Goal: Information Seeking & Learning: Learn about a topic

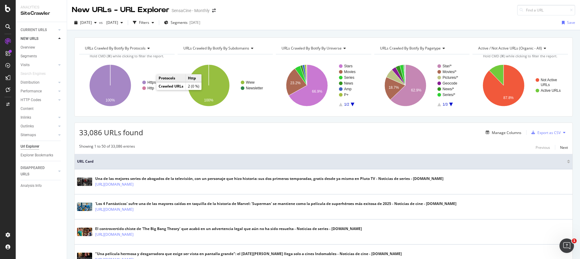
click at [150, 89] on text "Http" at bounding box center [151, 88] width 7 height 4
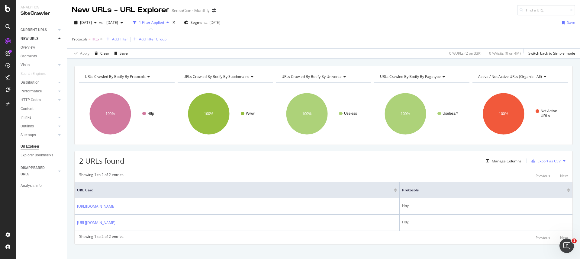
click at [317, 76] on span "URLs Crawled By Botify By universe" at bounding box center [312, 76] width 60 height 5
click at [235, 76] on span "URLs Crawled By Botify By subdomains" at bounding box center [216, 76] width 66 height 5
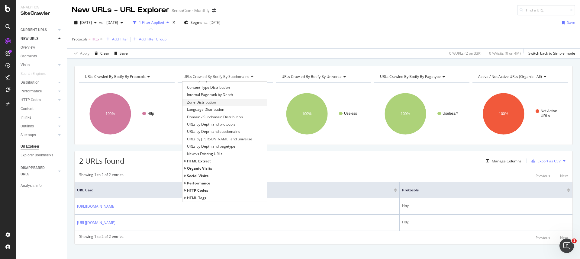
scroll to position [93, 0]
click at [197, 162] on span "HTTP Codes" at bounding box center [197, 160] width 21 height 5
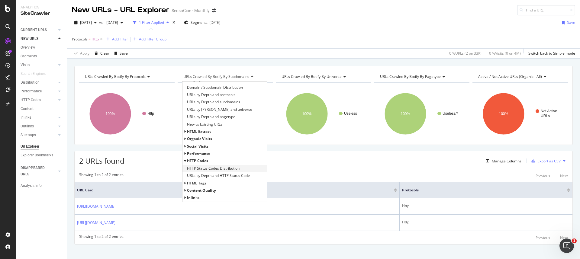
click at [208, 170] on span "HTTP Status Codes Distribution" at bounding box center [213, 169] width 53 height 6
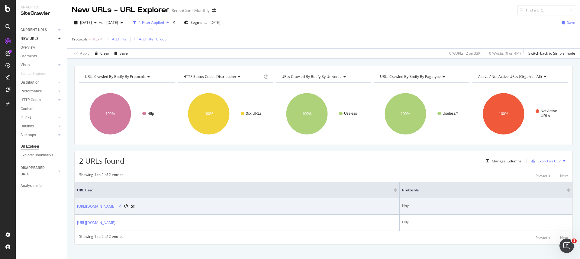
click at [122, 207] on icon at bounding box center [120, 207] width 4 height 4
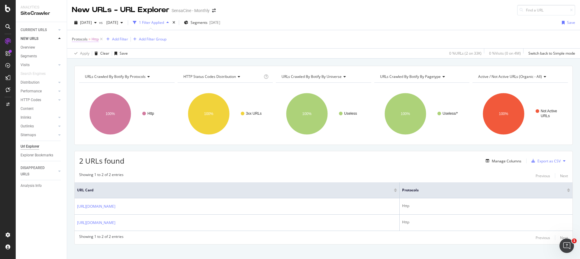
click at [88, 40] on span "Protocols = Http" at bounding box center [85, 39] width 27 height 5
click at [87, 52] on icon at bounding box center [89, 54] width 4 height 4
click at [89, 72] on span "Not Equal" at bounding box center [88, 73] width 16 height 5
click at [141, 90] on div "Apply" at bounding box center [138, 88] width 9 height 5
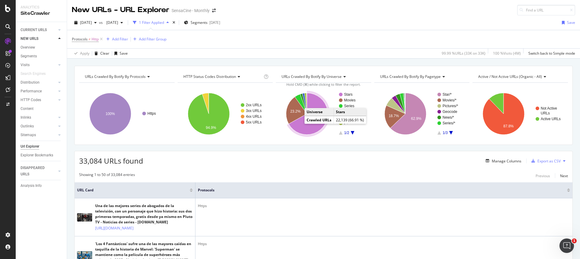
click at [301, 124] on icon "A chart." at bounding box center [308, 114] width 39 height 42
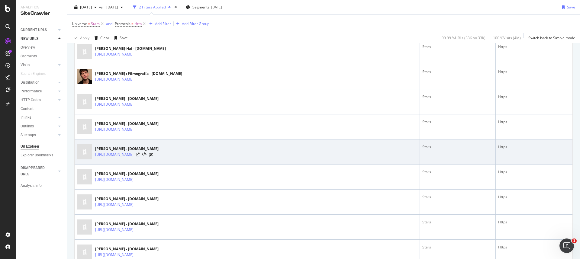
scroll to position [170, 0]
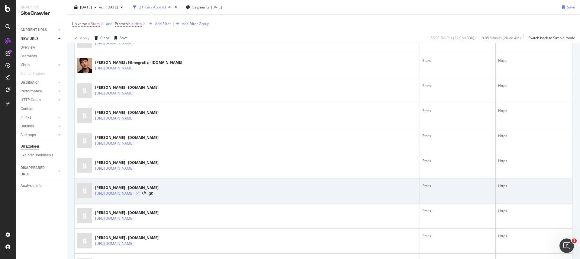
click at [140, 194] on icon at bounding box center [138, 194] width 4 height 4
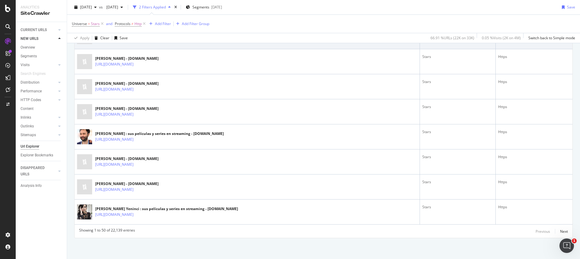
scroll to position [1231, 0]
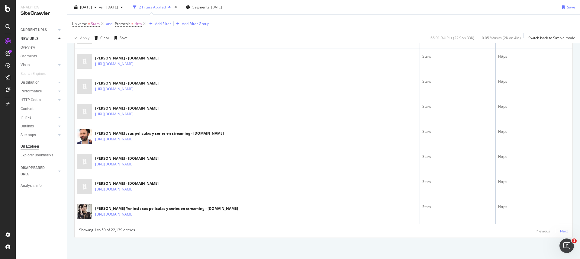
click at [560, 230] on div "Next" at bounding box center [564, 231] width 8 height 5
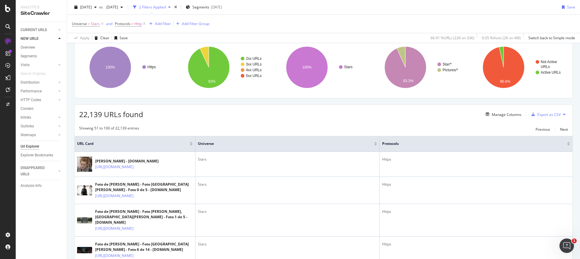
scroll to position [0, 0]
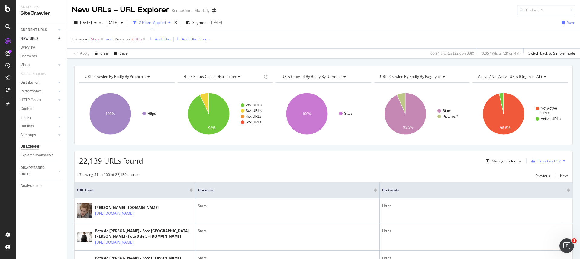
click at [161, 37] on div "Add Filter" at bounding box center [163, 39] width 16 height 5
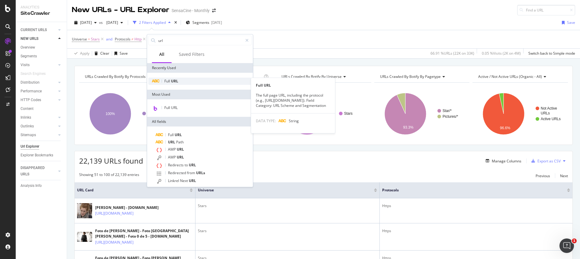
type input "url"
click at [165, 82] on span "Full" at bounding box center [167, 81] width 7 height 5
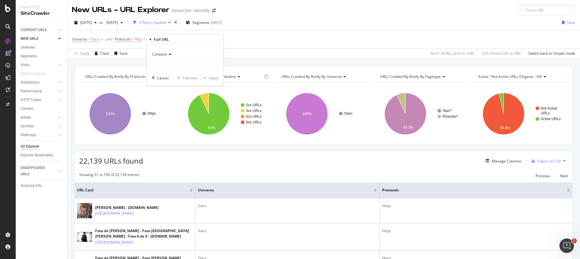
click at [169, 55] on icon at bounding box center [169, 55] width 4 height 4
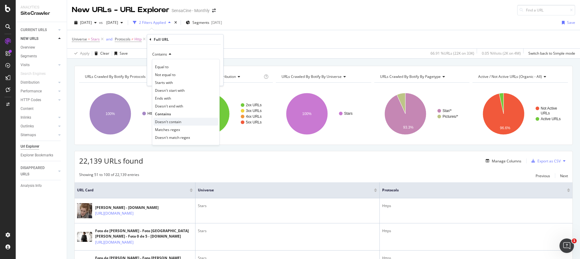
click at [168, 122] on span "Doesn't contain" at bounding box center [168, 121] width 26 height 5
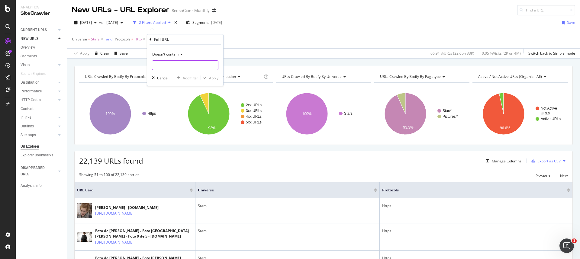
click at [170, 65] on input "text" at bounding box center [185, 65] width 66 height 10
type input "/fotos"
click at [212, 76] on div "Apply" at bounding box center [213, 78] width 9 height 5
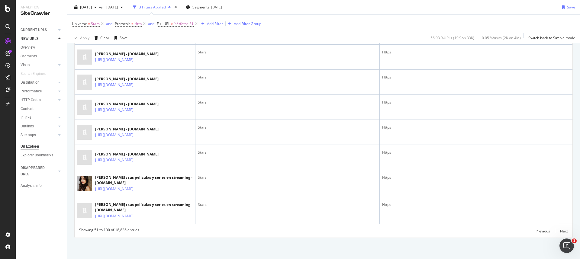
scroll to position [1469, 0]
click at [561, 232] on div "Next" at bounding box center [564, 231] width 8 height 5
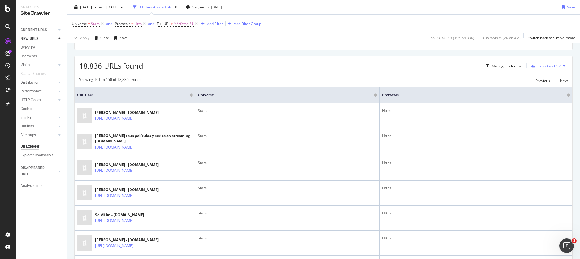
scroll to position [0, 0]
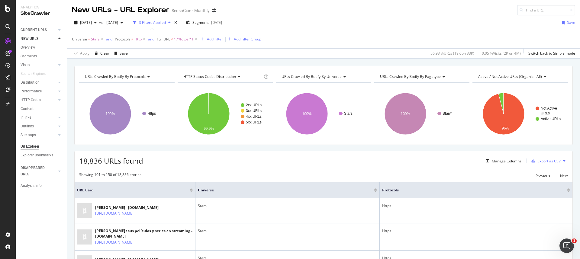
click at [216, 40] on div "Add Filter" at bounding box center [215, 39] width 16 height 5
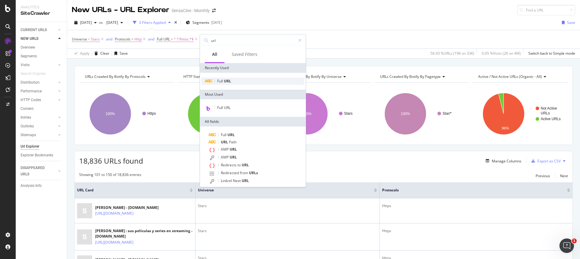
click at [225, 82] on span "URL" at bounding box center [227, 81] width 7 height 5
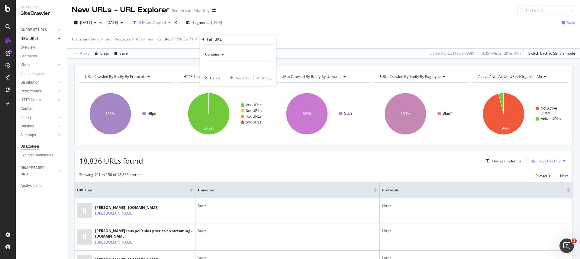
click at [223, 56] on icon at bounding box center [222, 55] width 4 height 4
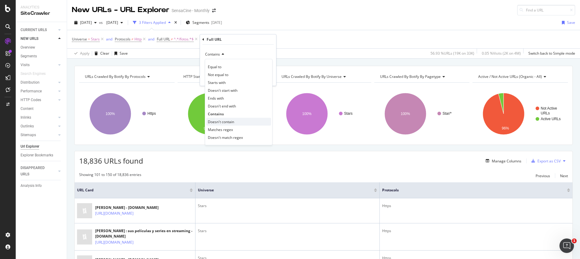
click at [226, 120] on span "Doesn't contain" at bounding box center [221, 121] width 26 height 5
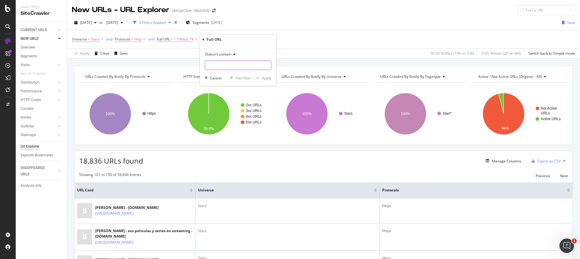
click at [219, 65] on input "text" at bounding box center [238, 65] width 66 height 10
type input "/streaming"
click at [269, 78] on div "Apply" at bounding box center [266, 78] width 9 height 5
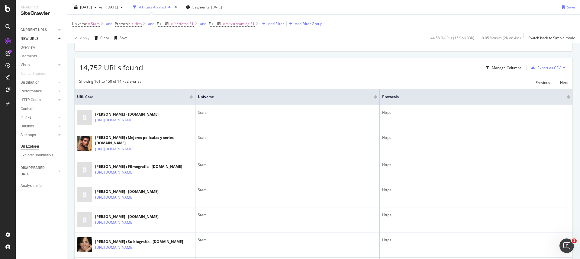
scroll to position [141, 0]
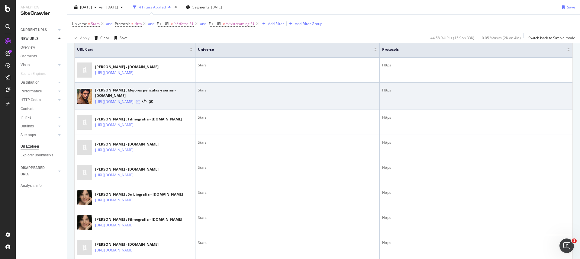
click at [140, 104] on icon at bounding box center [138, 102] width 4 height 4
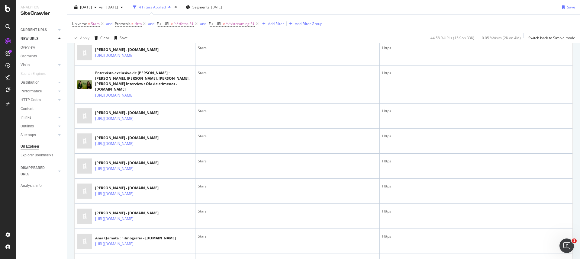
scroll to position [1409, 0]
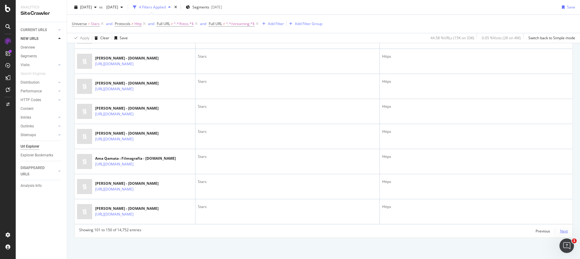
click at [560, 230] on div "Next" at bounding box center [564, 231] width 8 height 5
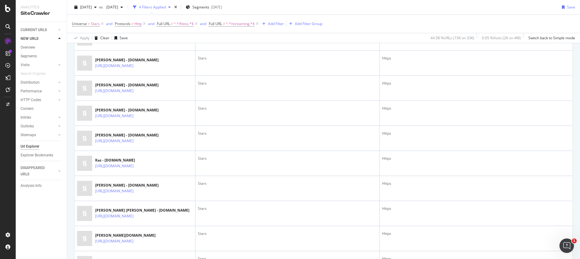
scroll to position [0, 0]
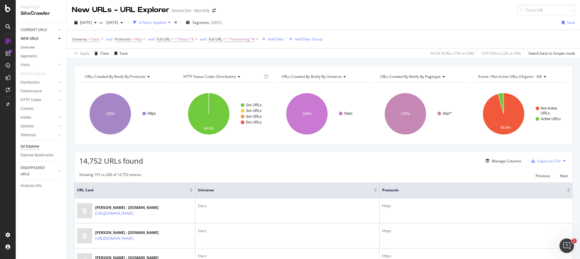
click at [422, 76] on span "URLs Crawled By Botify By pagetype" at bounding box center [410, 76] width 61 height 5
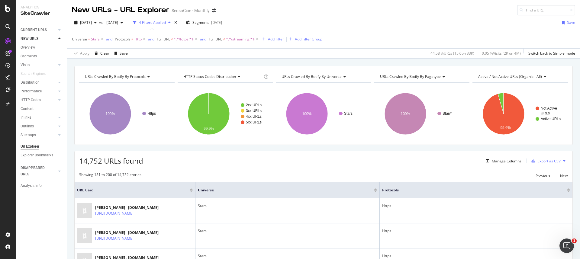
click at [272, 39] on div "Add Filter" at bounding box center [276, 39] width 16 height 5
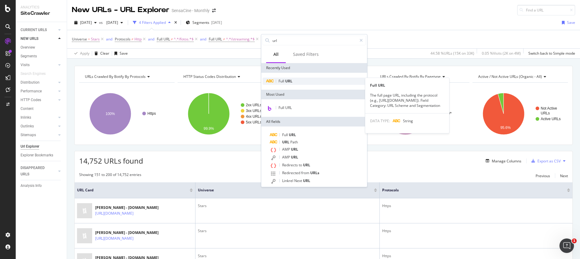
click at [291, 83] on span "URL" at bounding box center [288, 81] width 7 height 5
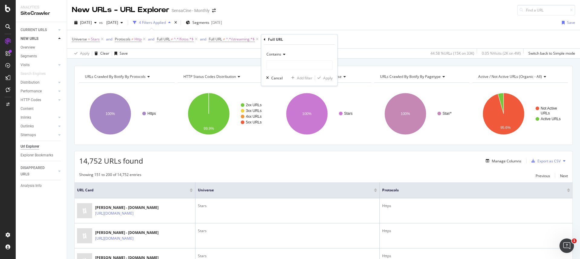
click at [284, 55] on icon at bounding box center [283, 55] width 4 height 4
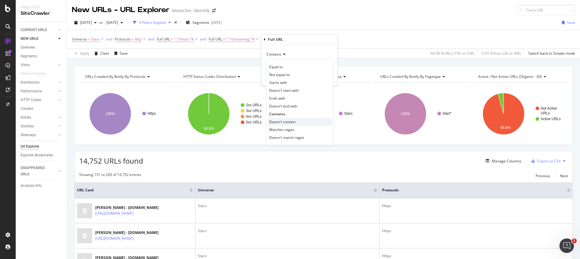
click at [280, 119] on span "Doesn't contain" at bounding box center [282, 121] width 26 height 5
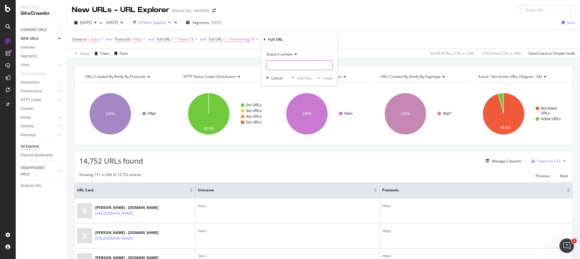
click at [278, 64] on input "text" at bounding box center [300, 65] width 66 height 10
type input "/video"
click at [326, 80] on div "Apply" at bounding box center [327, 78] width 9 height 5
click at [327, 40] on div "Add Filter" at bounding box center [329, 39] width 16 height 5
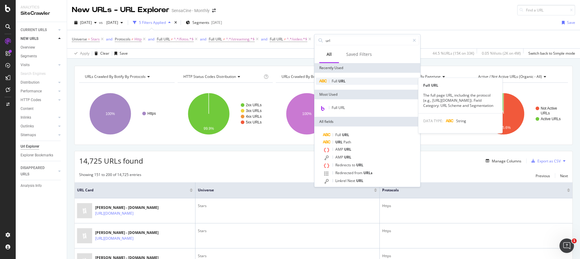
click at [340, 83] on span "URL" at bounding box center [342, 81] width 7 height 5
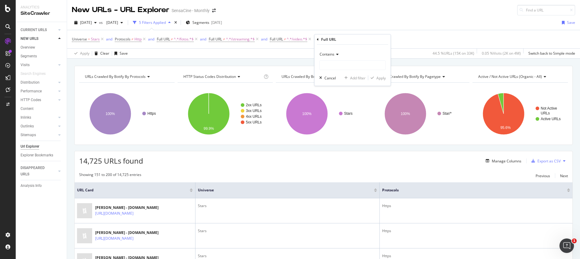
click at [332, 53] on span "Contains" at bounding box center [327, 54] width 15 height 5
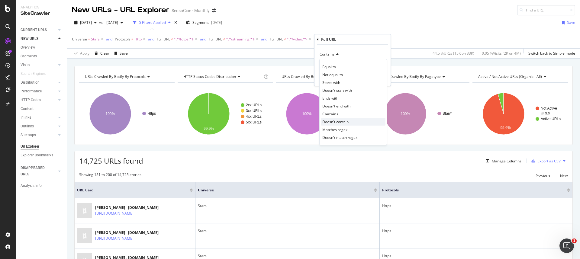
click at [338, 122] on span "Doesn't contain" at bounding box center [336, 121] width 26 height 5
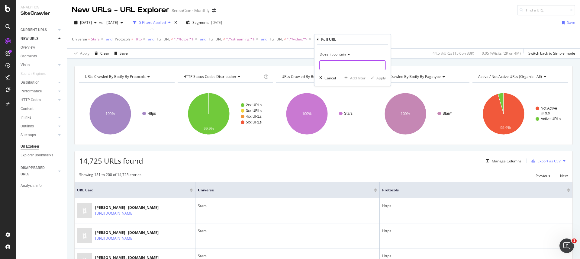
click at [327, 63] on input "text" at bounding box center [353, 65] width 66 height 10
type input "/filmo"
click at [378, 80] on div "Apply" at bounding box center [381, 78] width 9 height 5
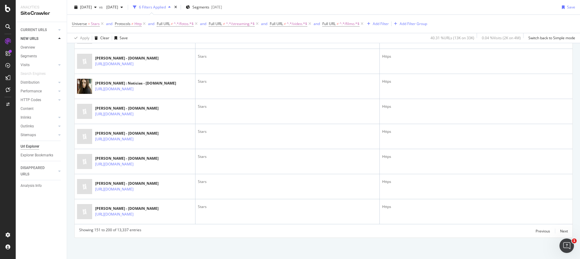
scroll to position [1349, 0]
click at [538, 231] on div "Previous" at bounding box center [543, 231] width 15 height 5
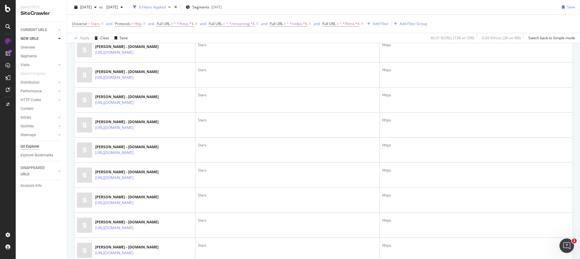
scroll to position [128, 0]
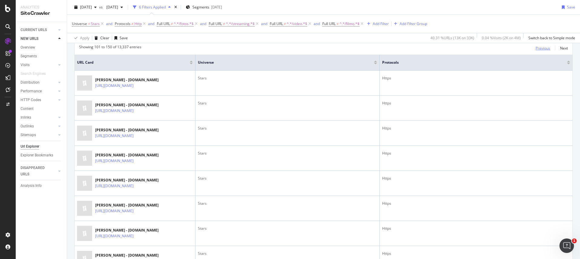
click at [536, 49] on div "Previous" at bounding box center [543, 48] width 15 height 5
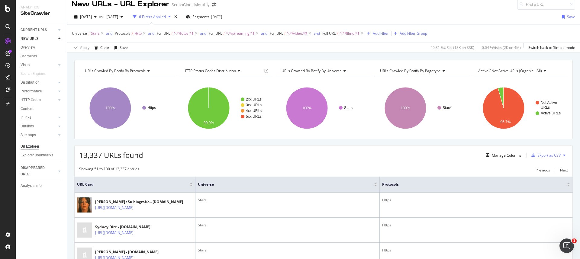
scroll to position [0, 0]
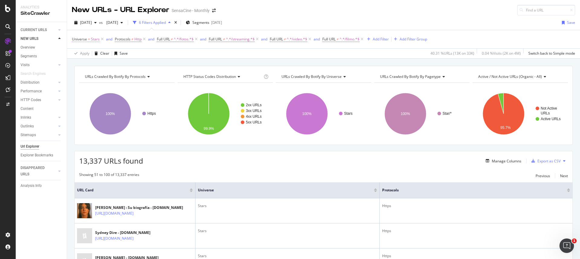
click at [88, 41] on span "=" at bounding box center [89, 39] width 2 height 5
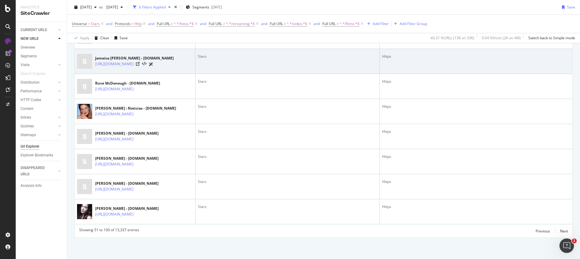
scroll to position [1349, 0]
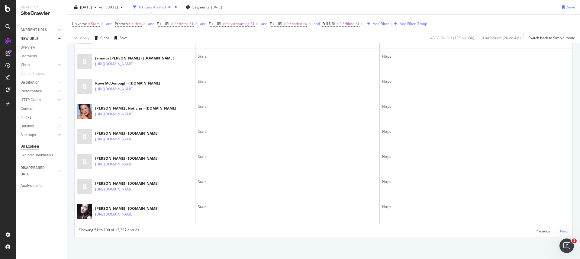
click at [560, 231] on div "Next" at bounding box center [564, 231] width 8 height 5
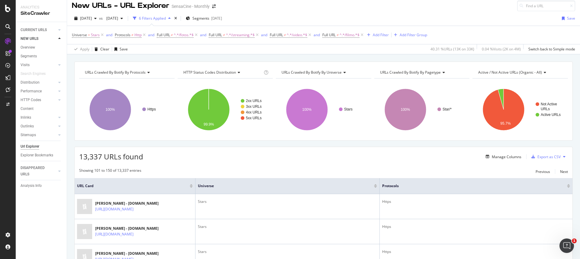
scroll to position [0, 0]
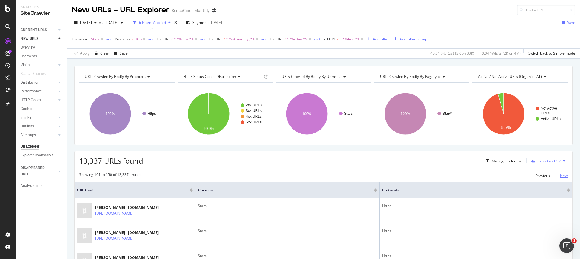
click at [560, 174] on div "Next" at bounding box center [564, 176] width 8 height 5
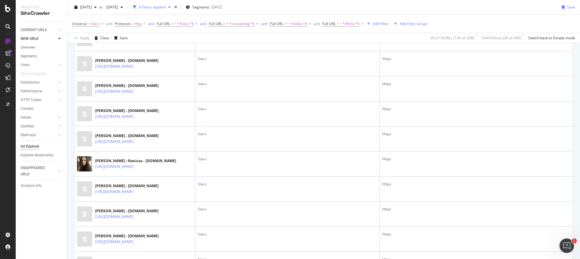
scroll to position [1349, 0]
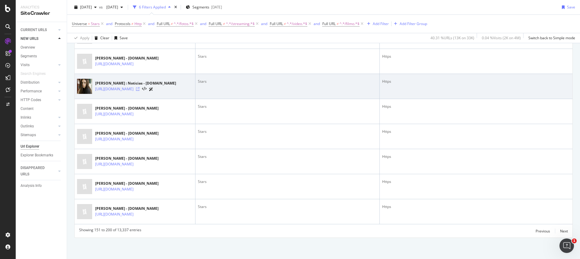
click at [140, 87] on icon at bounding box center [138, 89] width 4 height 4
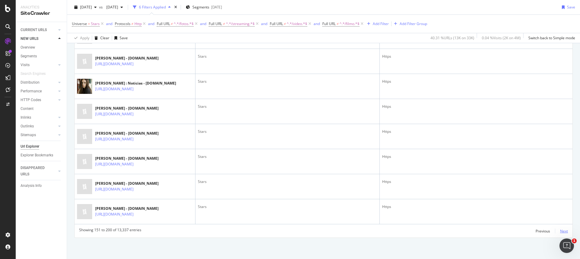
click at [560, 231] on div "Next" at bounding box center [564, 231] width 8 height 5
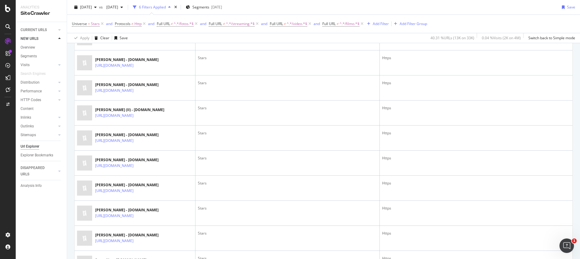
scroll to position [0, 0]
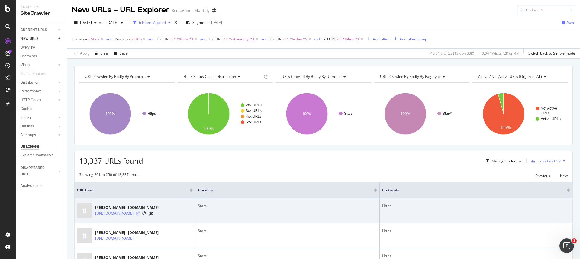
click at [140, 215] on icon at bounding box center [138, 214] width 4 height 4
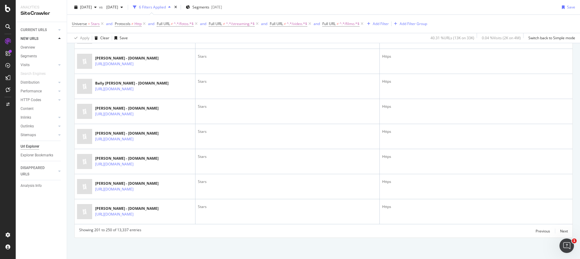
scroll to position [1349, 0]
click at [560, 230] on div "Next" at bounding box center [564, 231] width 8 height 5
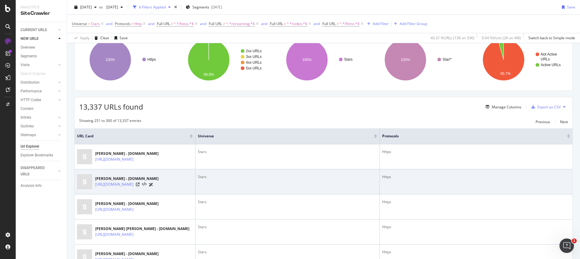
scroll to position [0, 0]
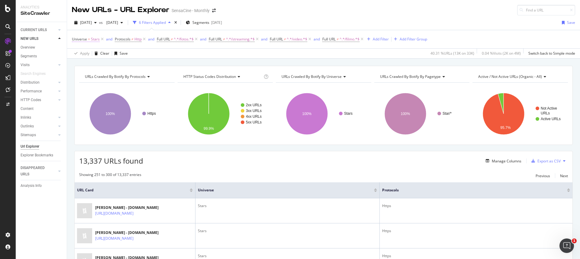
click at [87, 39] on span "Universe = Stars" at bounding box center [86, 39] width 28 height 5
click at [90, 55] on div "Equal" at bounding box center [110, 54] width 67 height 10
click at [89, 71] on div "Not Equal" at bounding box center [111, 74] width 65 height 8
click at [139, 88] on div "Apply" at bounding box center [138, 88] width 9 height 5
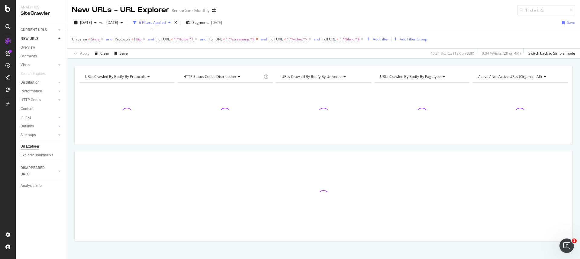
click at [259, 40] on icon at bounding box center [257, 39] width 5 height 6
click at [250, 39] on icon at bounding box center [248, 39] width 5 height 6
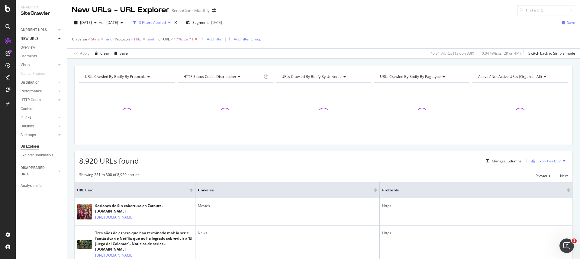
click at [199, 39] on icon at bounding box center [196, 39] width 5 height 6
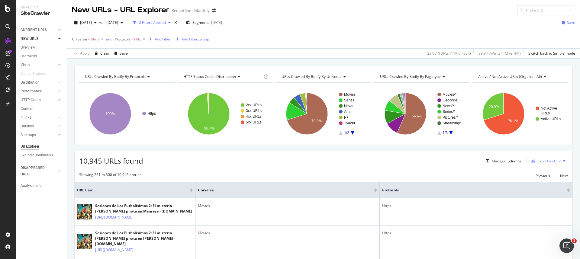
click at [163, 41] on div "Add Filter" at bounding box center [163, 39] width 16 height 5
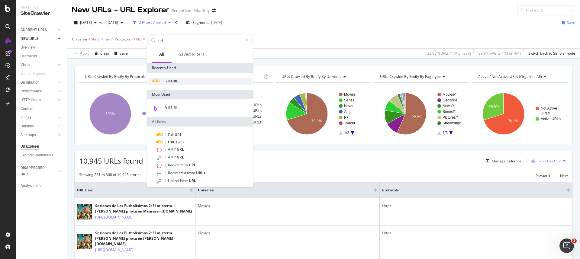
click at [179, 82] on div "Full URL" at bounding box center [199, 81] width 103 height 7
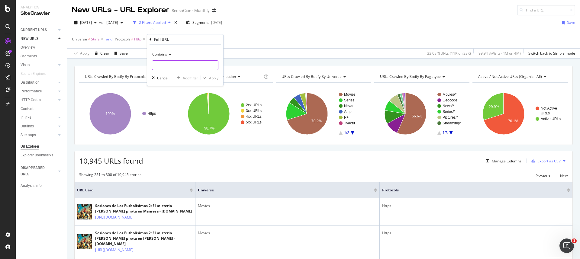
click at [175, 67] on input "text" at bounding box center [185, 65] width 66 height 10
type input "sesiones"
click at [205, 76] on icon "button" at bounding box center [204, 78] width 3 height 4
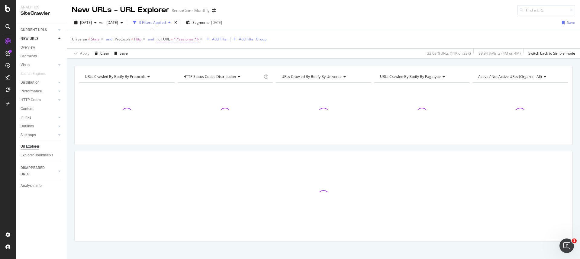
click at [168, 38] on span "Full URL" at bounding box center [163, 39] width 13 height 5
click at [174, 54] on span "Contains" at bounding box center [170, 53] width 15 height 5
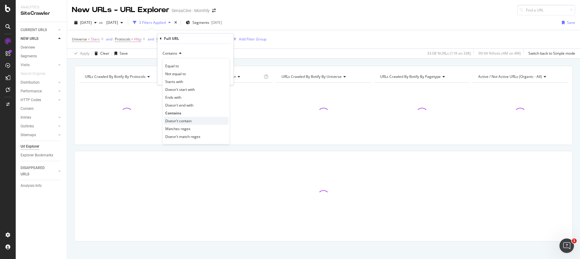
click at [177, 122] on span "Doesn't contain" at bounding box center [178, 121] width 26 height 5
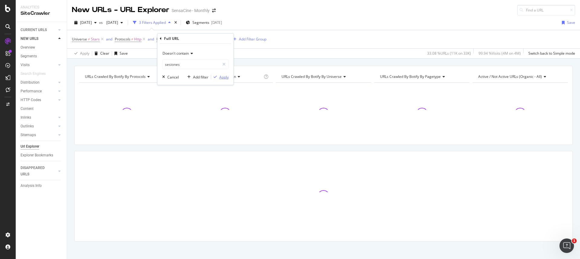
click at [218, 75] on div "button" at bounding box center [215, 77] width 8 height 4
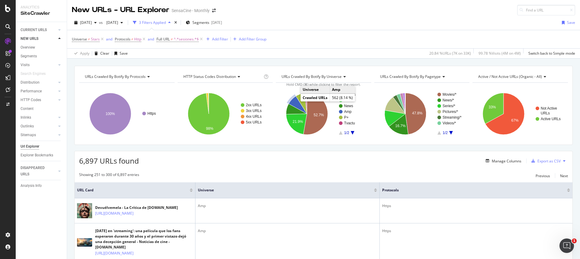
click at [294, 102] on icon "A chart." at bounding box center [298, 105] width 18 height 18
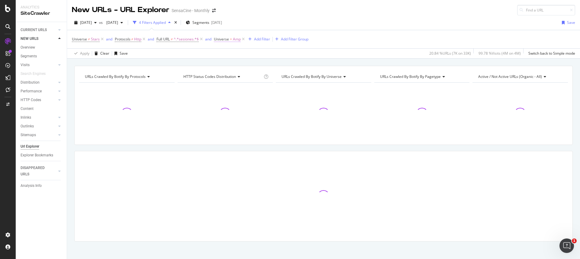
click at [227, 41] on span "Universe" at bounding box center [221, 39] width 15 height 5
click at [228, 54] on span "Equal" at bounding box center [224, 53] width 9 height 5
click at [235, 72] on span "Not Equal" at bounding box center [231, 73] width 16 height 5
click at [282, 88] on div "Apply" at bounding box center [281, 88] width 9 height 5
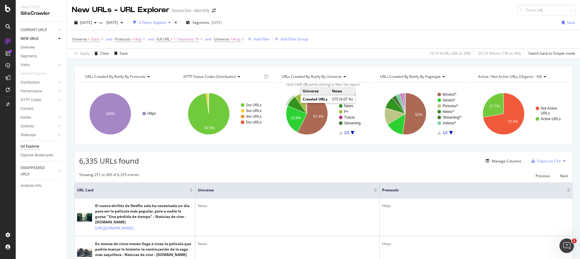
click at [293, 105] on icon "A chart." at bounding box center [297, 105] width 19 height 17
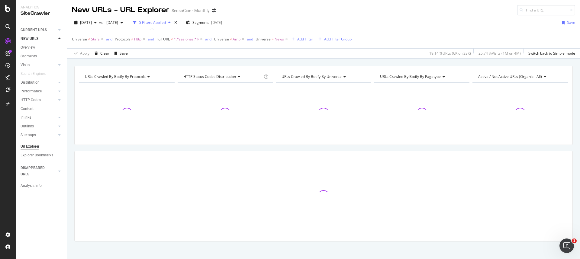
click at [268, 42] on span "Universe = News" at bounding box center [273, 39] width 34 height 8
click at [268, 40] on span "Universe" at bounding box center [263, 39] width 15 height 5
click at [273, 54] on icon at bounding box center [273, 54] width 4 height 4
click at [273, 71] on span "Not Equal" at bounding box center [273, 73] width 16 height 5
click at [323, 91] on button "Apply" at bounding box center [320, 89] width 18 height 6
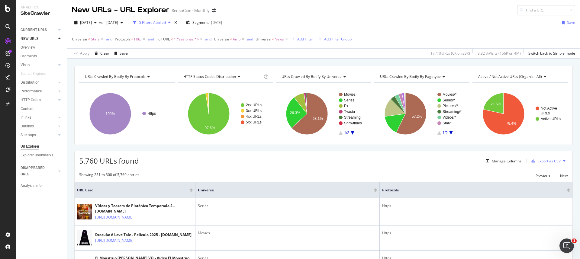
click at [305, 41] on div "Add Filter" at bounding box center [305, 39] width 16 height 5
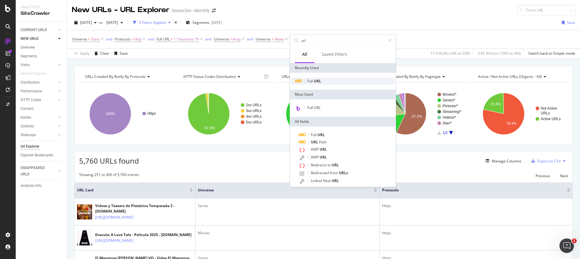
click at [317, 82] on span "URL" at bounding box center [317, 81] width 7 height 5
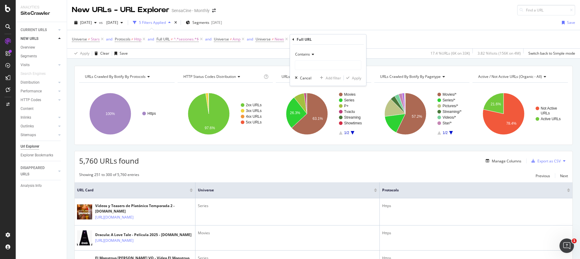
click at [310, 54] on icon at bounding box center [312, 55] width 4 height 4
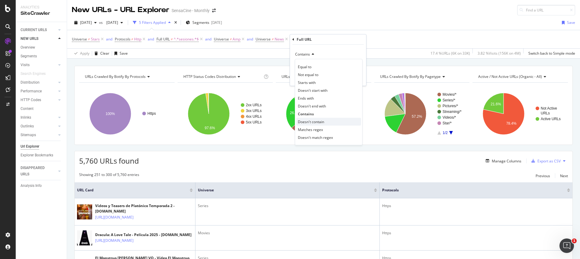
click at [310, 121] on span "Doesn't contain" at bounding box center [311, 121] width 26 height 5
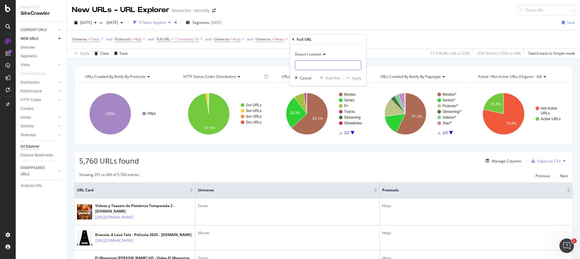
click at [310, 66] on input "text" at bounding box center [328, 65] width 66 height 10
type input "/video"
click at [361, 77] on div "Apply" at bounding box center [356, 78] width 9 height 5
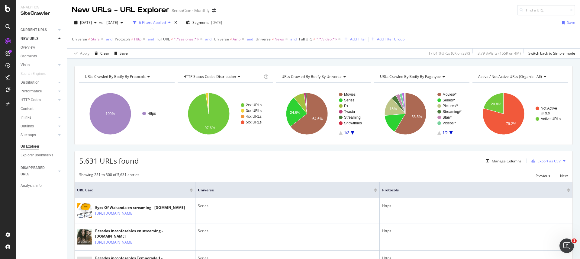
click at [357, 39] on div "Add Filter" at bounding box center [358, 39] width 16 height 5
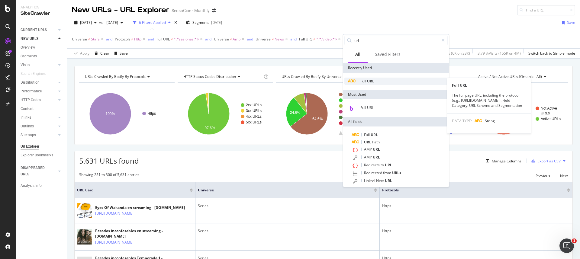
click at [377, 82] on div "Full URL" at bounding box center [396, 81] width 103 height 7
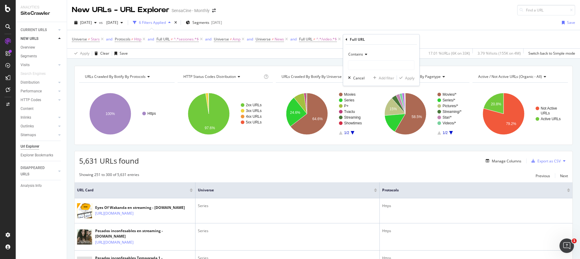
click at [364, 54] on icon at bounding box center [365, 55] width 4 height 4
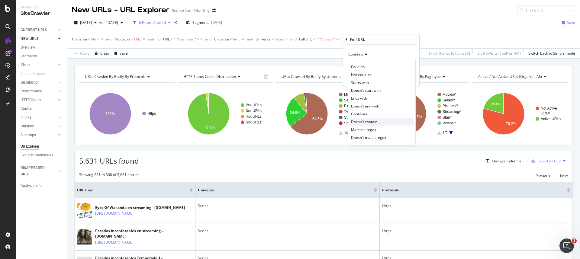
click at [365, 122] on span "Doesn't contain" at bounding box center [364, 121] width 26 height 5
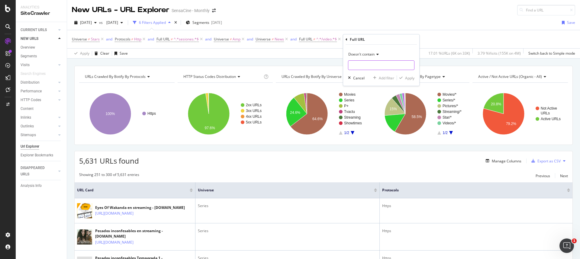
click at [360, 63] on input "text" at bounding box center [382, 65] width 66 height 10
type input "/streaming"
click at [411, 80] on div "Apply" at bounding box center [409, 78] width 9 height 5
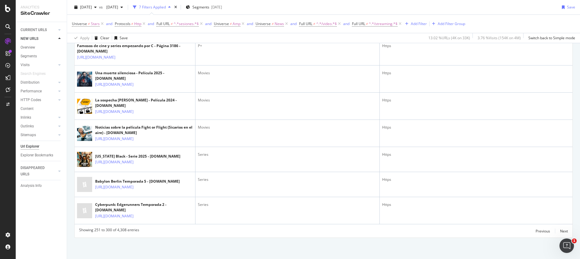
scroll to position [1676, 0]
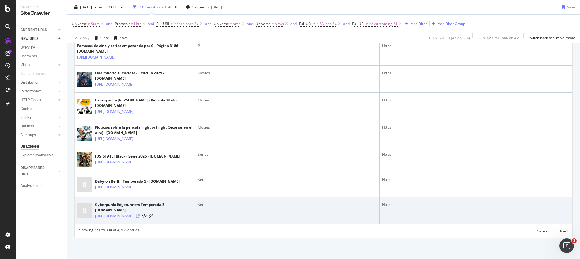
click at [140, 215] on icon at bounding box center [138, 217] width 4 height 4
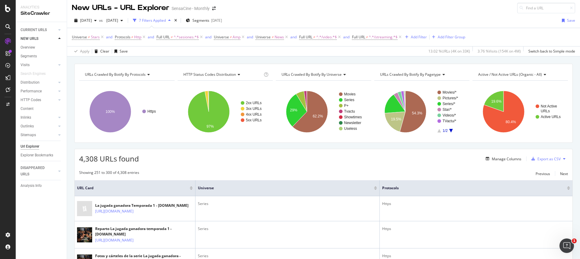
scroll to position [22, 0]
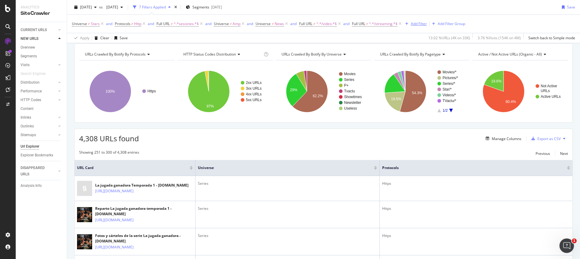
click at [423, 24] on div "Add Filter" at bounding box center [419, 23] width 16 height 5
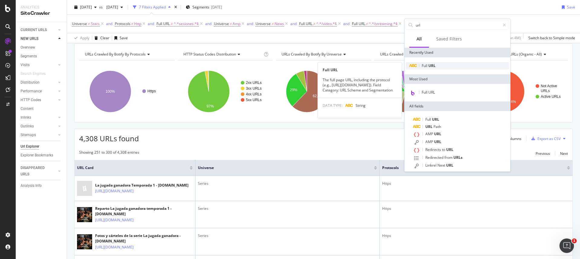
click at [429, 65] on span "URL" at bounding box center [432, 65] width 7 height 5
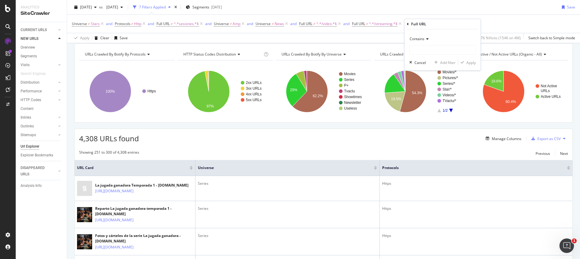
click at [426, 36] on div "Contains" at bounding box center [443, 39] width 67 height 10
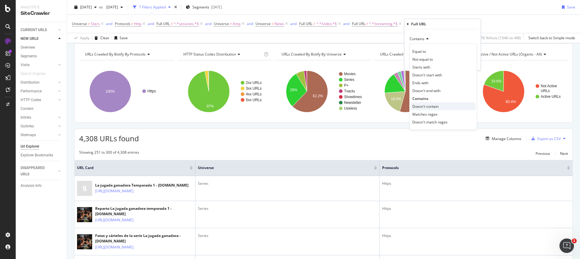
click at [423, 108] on span "Doesn't contain" at bounding box center [426, 106] width 26 height 5
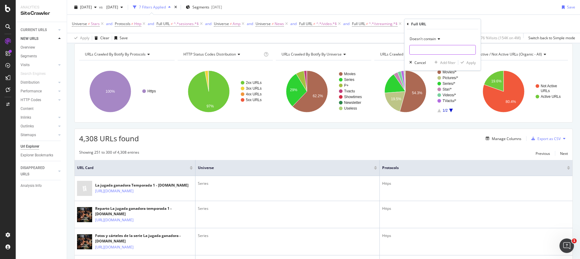
click at [425, 48] on input "text" at bounding box center [443, 50] width 66 height 10
type input "/temporada"
click at [472, 62] on div "Apply" at bounding box center [471, 62] width 9 height 5
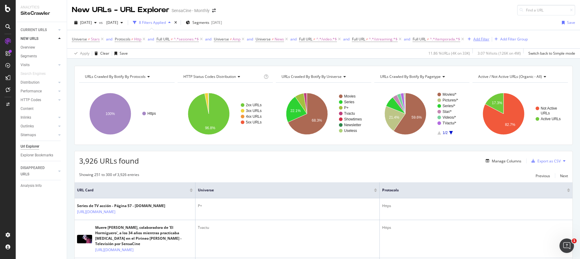
click at [479, 40] on div "Add Filter" at bounding box center [482, 39] width 16 height 5
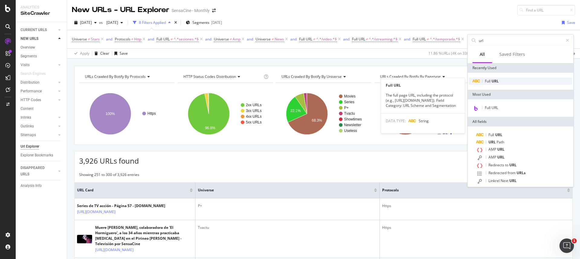
click at [493, 85] on div "Full URL" at bounding box center [520, 81] width 103 height 7
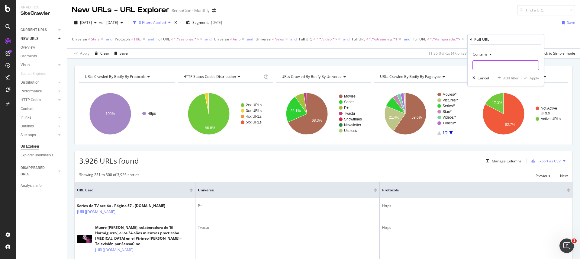
click at [486, 65] on input "text" at bounding box center [506, 65] width 66 height 10
type input "/fotos"
click at [480, 55] on span "Contains" at bounding box center [480, 54] width 15 height 5
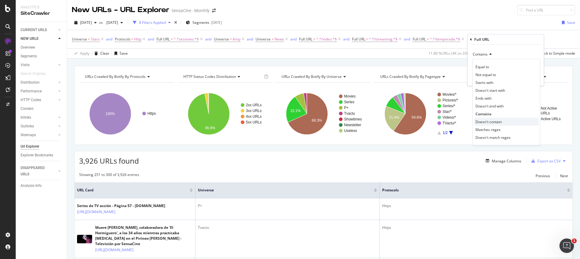
click at [493, 120] on span "Doesn't contain" at bounding box center [489, 121] width 26 height 5
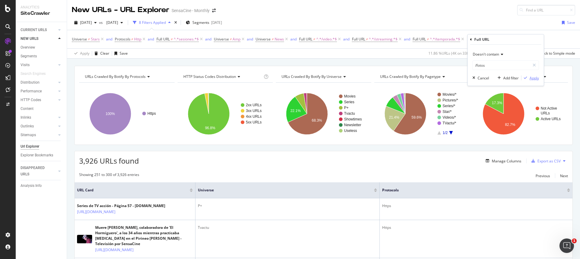
click at [531, 78] on div "Apply" at bounding box center [534, 78] width 9 height 5
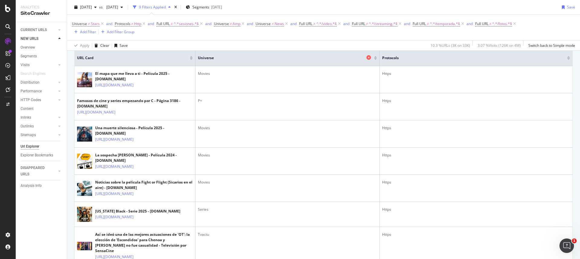
scroll to position [50, 0]
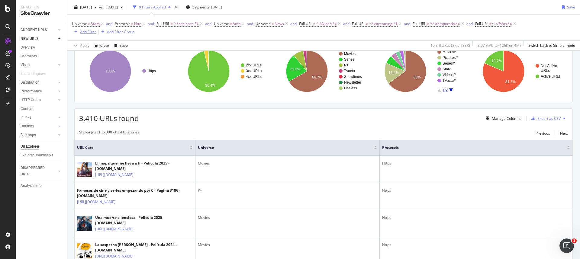
click at [85, 33] on div "Add Filter" at bounding box center [88, 31] width 16 height 5
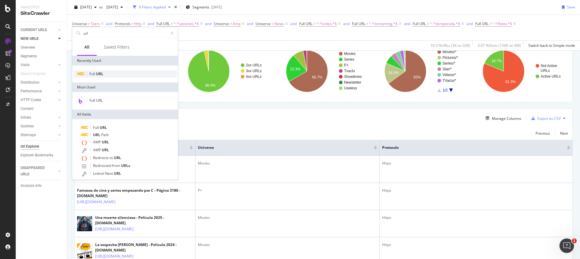
click at [98, 75] on span "URL" at bounding box center [99, 73] width 7 height 5
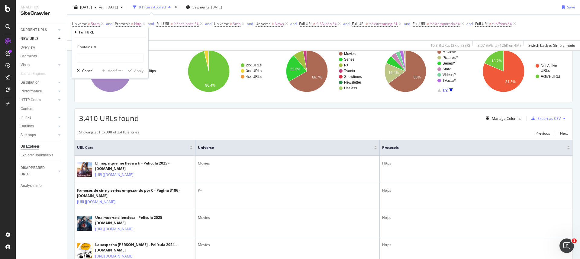
click at [92, 47] on icon at bounding box center [94, 47] width 4 height 4
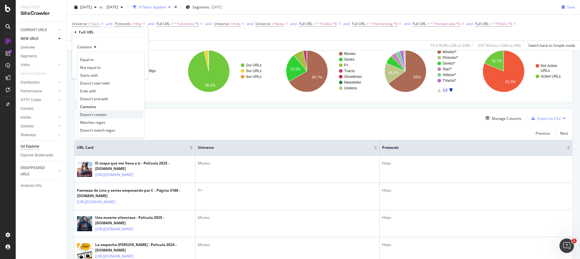
click at [97, 115] on span "Doesn't contain" at bounding box center [93, 114] width 26 height 5
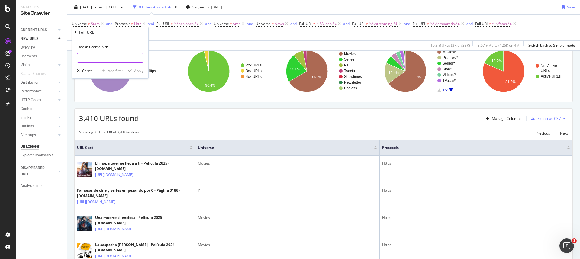
click at [96, 57] on input "text" at bounding box center [110, 58] width 66 height 10
type input "/criticas"
click at [138, 70] on div "Apply" at bounding box center [138, 70] width 9 height 5
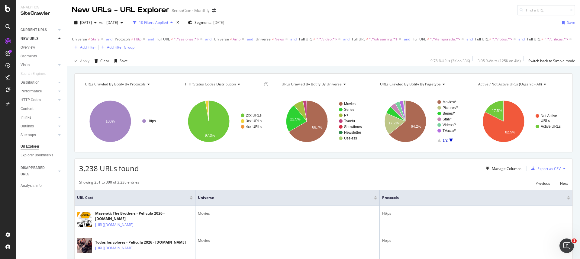
click at [96, 45] on div "Add Filter" at bounding box center [88, 47] width 16 height 5
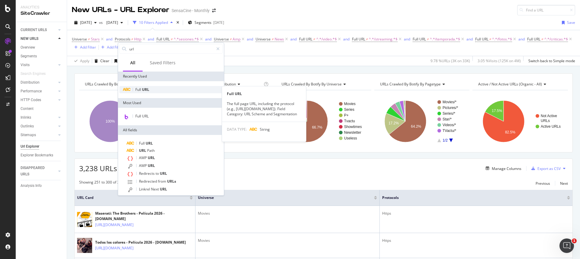
click at [139, 88] on span "Full" at bounding box center [138, 89] width 7 height 5
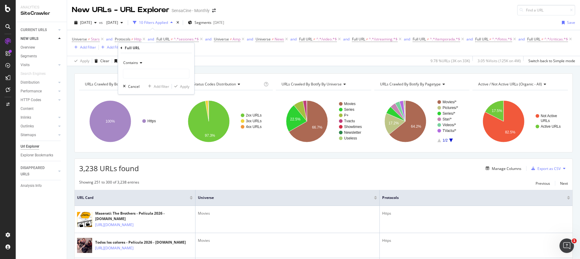
click at [139, 64] on icon at bounding box center [140, 63] width 4 height 4
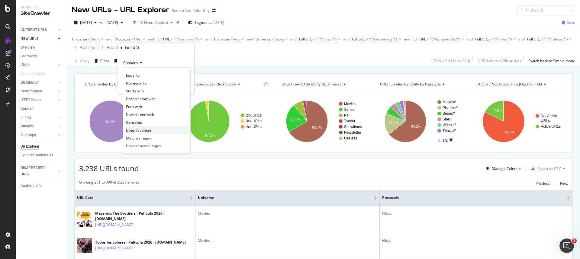
click at [140, 131] on span "Doesn't contain" at bounding box center [139, 130] width 26 height 5
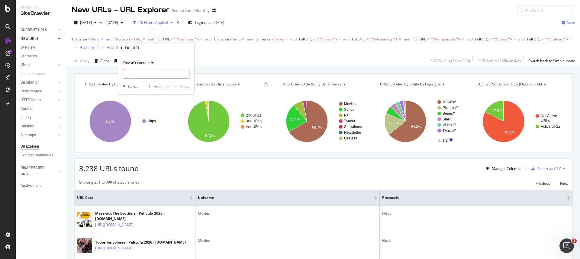
click at [137, 72] on input "text" at bounding box center [156, 74] width 66 height 10
type input "page="
click at [183, 84] on div "Apply" at bounding box center [184, 86] width 9 height 5
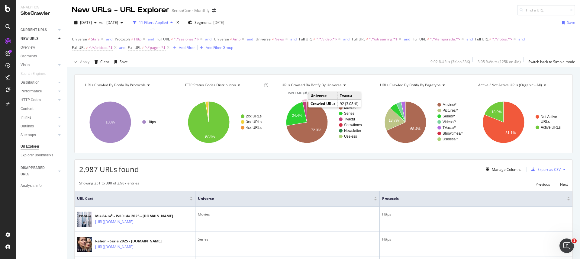
click at [303, 105] on icon "A chart." at bounding box center [305, 112] width 4 height 21
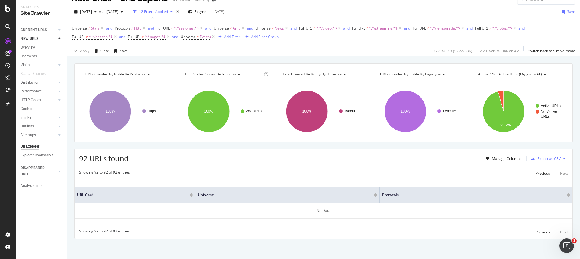
scroll to position [12, 0]
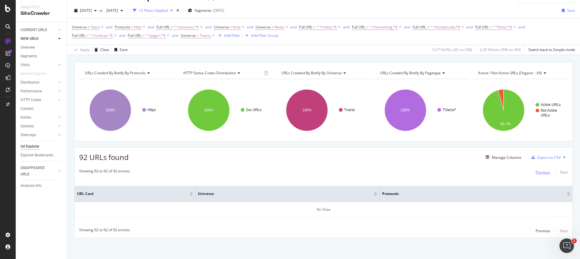
click at [541, 174] on div "Previous" at bounding box center [543, 172] width 15 height 5
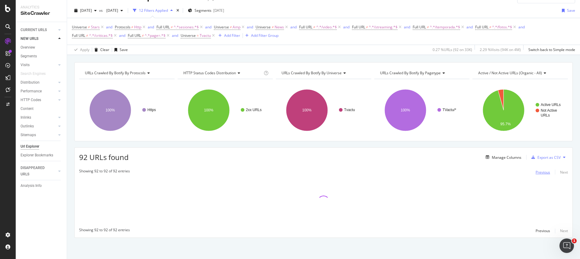
click at [541, 174] on div "Previous" at bounding box center [543, 172] width 15 height 5
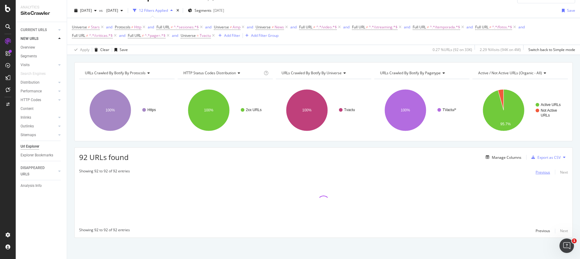
click at [541, 174] on div "Previous" at bounding box center [543, 172] width 15 height 5
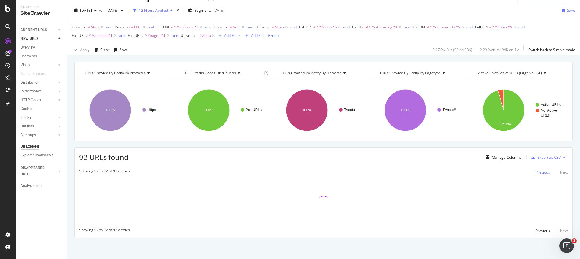
click at [541, 174] on div "Previous" at bounding box center [543, 172] width 15 height 5
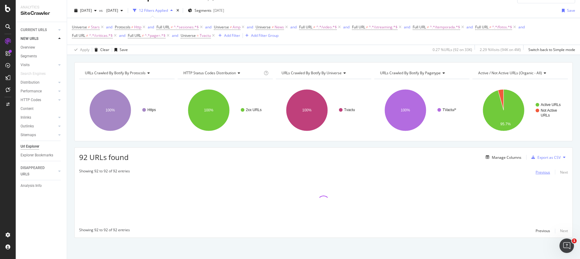
click at [541, 174] on div "Previous" at bounding box center [543, 172] width 15 height 5
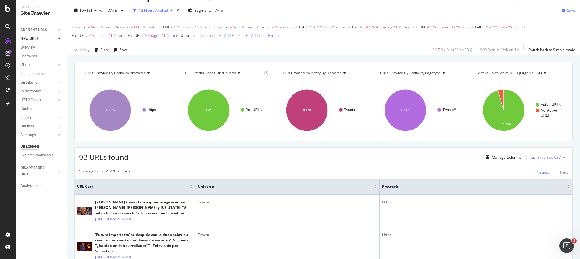
click at [540, 174] on div "Previous" at bounding box center [543, 172] width 15 height 5
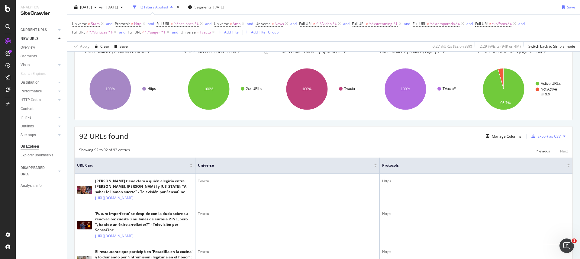
scroll to position [0, 0]
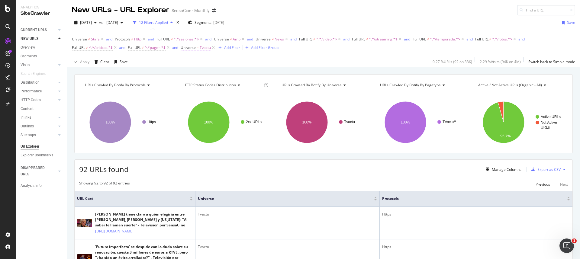
click at [196, 49] on span "Universe = Tvactu" at bounding box center [196, 47] width 30 height 5
click at [200, 62] on icon at bounding box center [198, 62] width 4 height 4
click at [202, 82] on span "Not Equal" at bounding box center [197, 82] width 16 height 5
click at [249, 98] on div "Apply" at bounding box center [247, 97] width 9 height 5
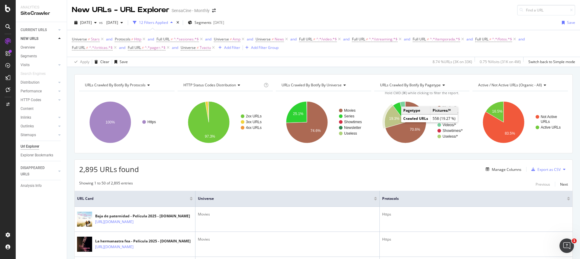
click at [390, 121] on icon "A chart." at bounding box center [395, 117] width 21 height 22
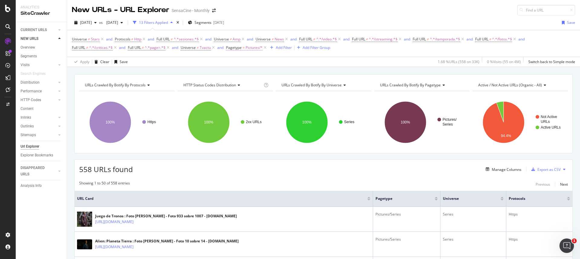
click at [239, 48] on span "Pagetype" at bounding box center [234, 47] width 16 height 5
click at [244, 63] on icon at bounding box center [243, 62] width 4 height 4
click at [251, 83] on span "Not Equal" at bounding box center [243, 82] width 16 height 5
click at [293, 99] on div "Apply" at bounding box center [293, 97] width 9 height 5
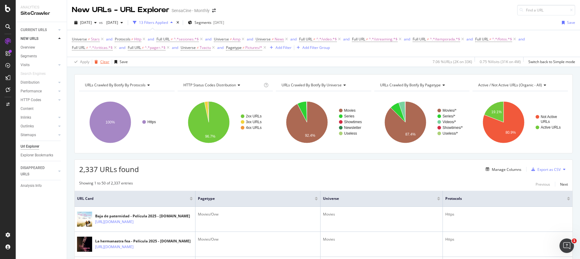
click at [105, 62] on div "Clear" at bounding box center [104, 61] width 9 height 5
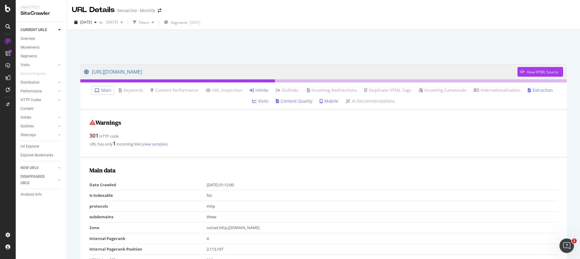
click at [250, 90] on link "Inlinks" at bounding box center [259, 90] width 19 height 6
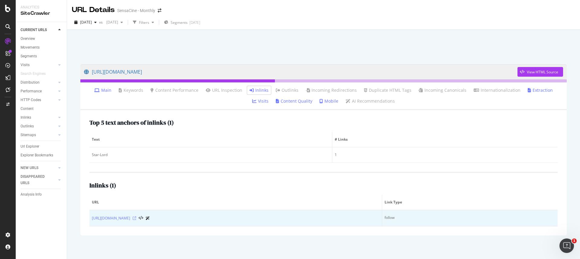
click at [136, 219] on icon at bounding box center [135, 219] width 4 height 4
